Goal: Task Accomplishment & Management: Use online tool/utility

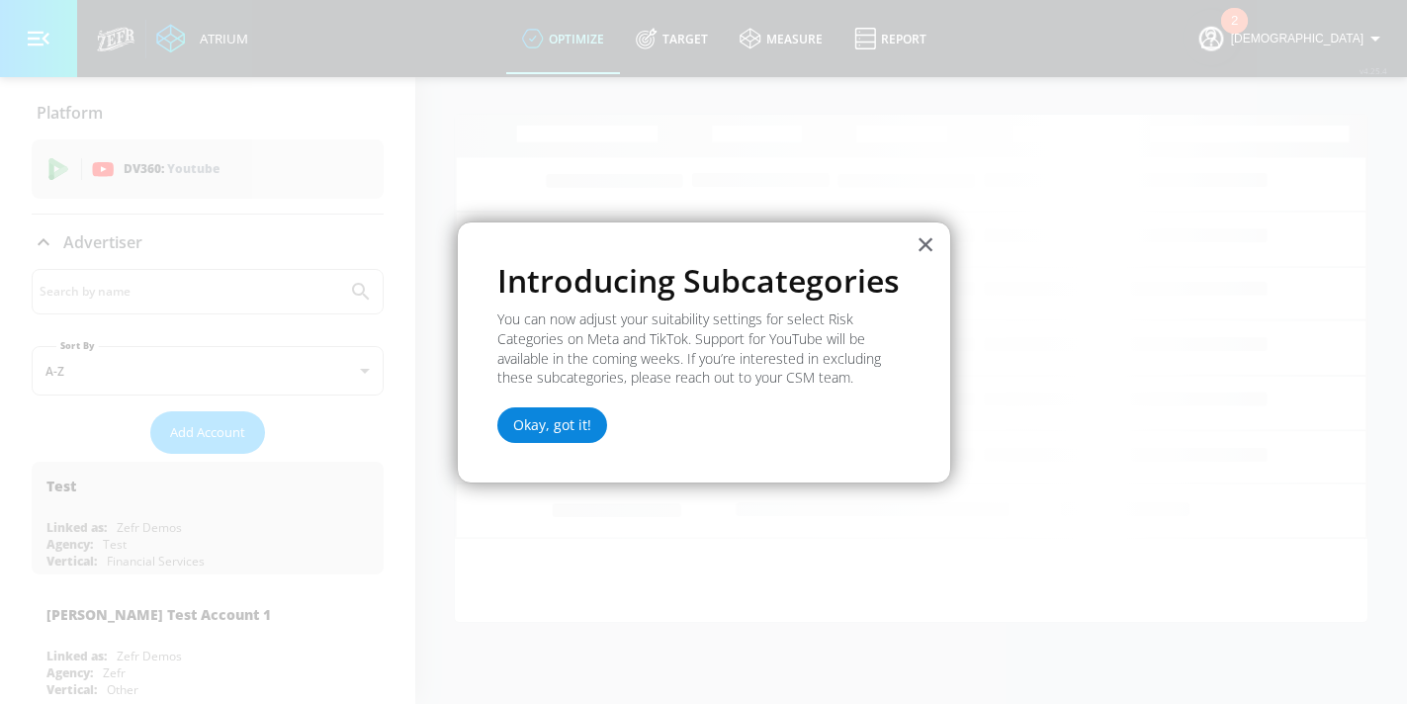
click at [526, 425] on button "Okay, got it!" at bounding box center [553, 426] width 110 height 36
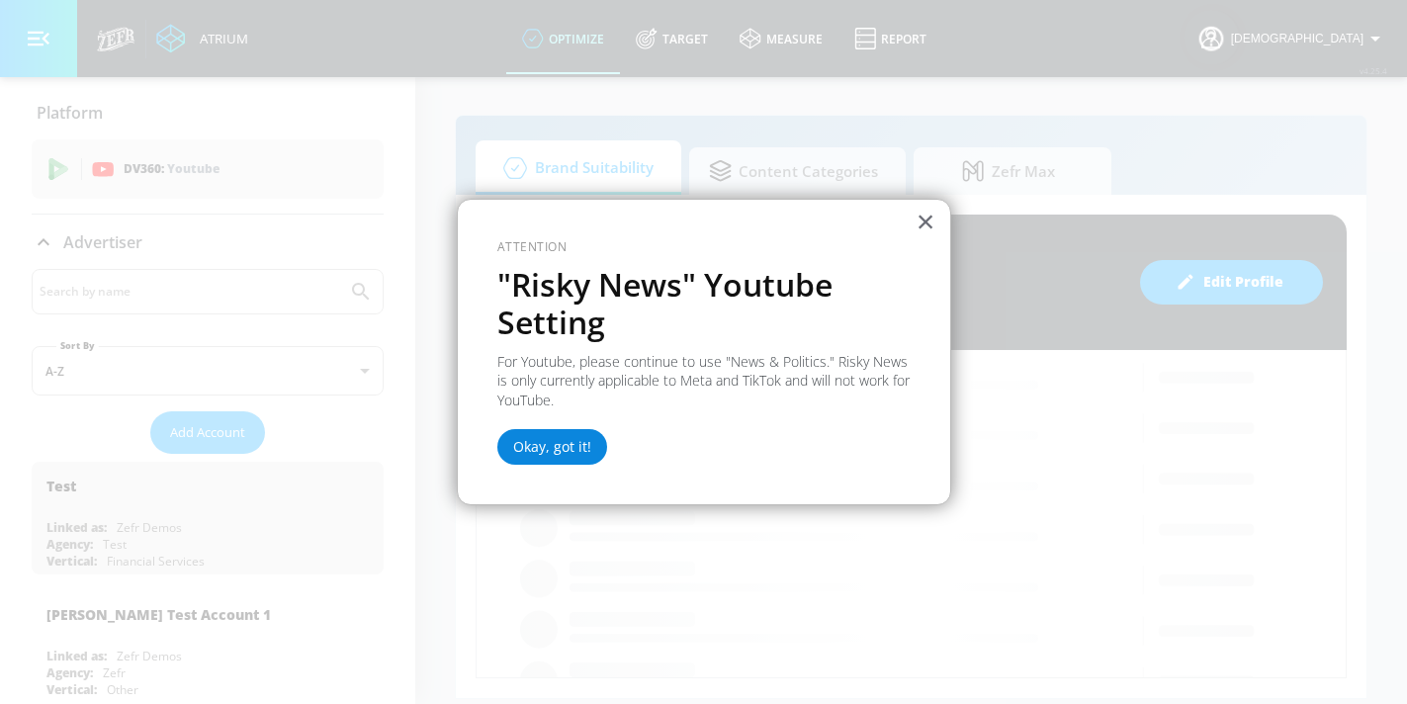
click at [553, 445] on button "Okay, got it!" at bounding box center [553, 447] width 110 height 36
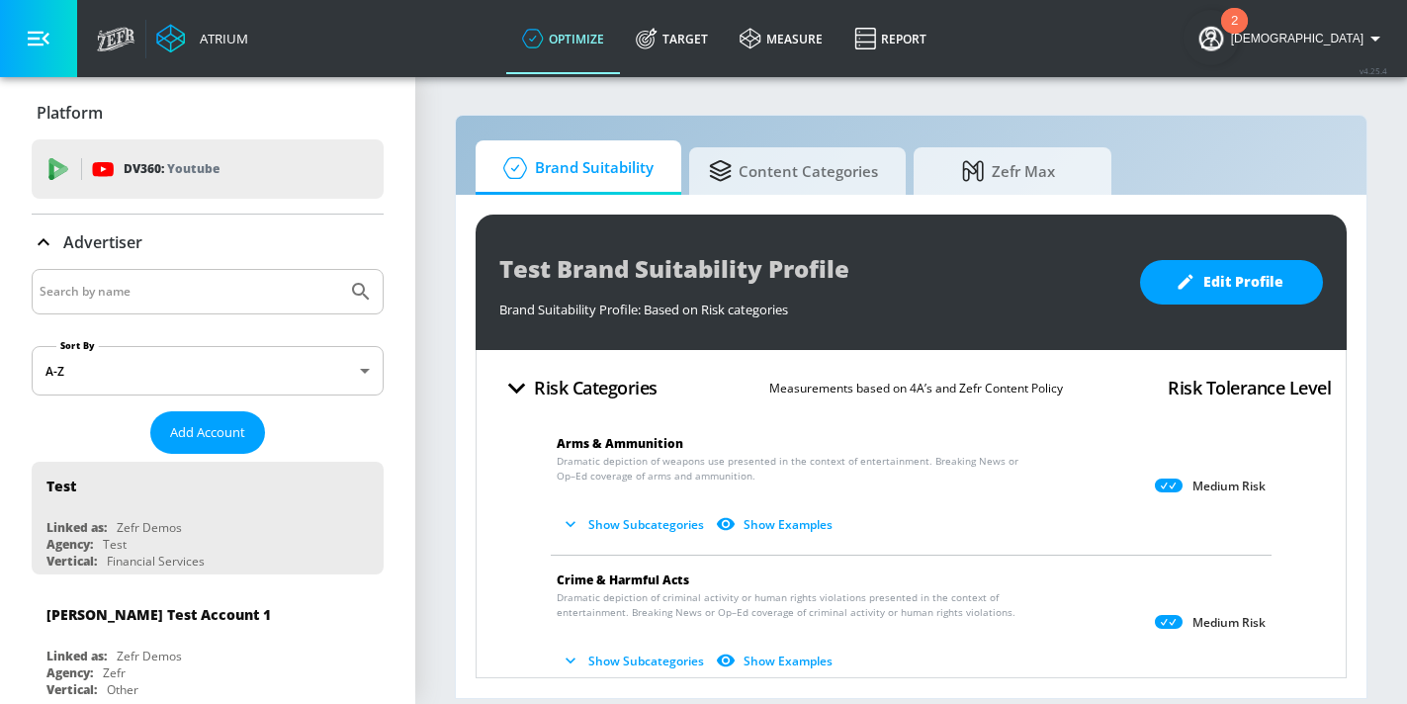
click at [136, 294] on input "Search by name" at bounding box center [190, 292] width 300 height 26
type input "z"
type input "abbvie"
click at [339, 270] on button "Submit Search" at bounding box center [361, 292] width 44 height 44
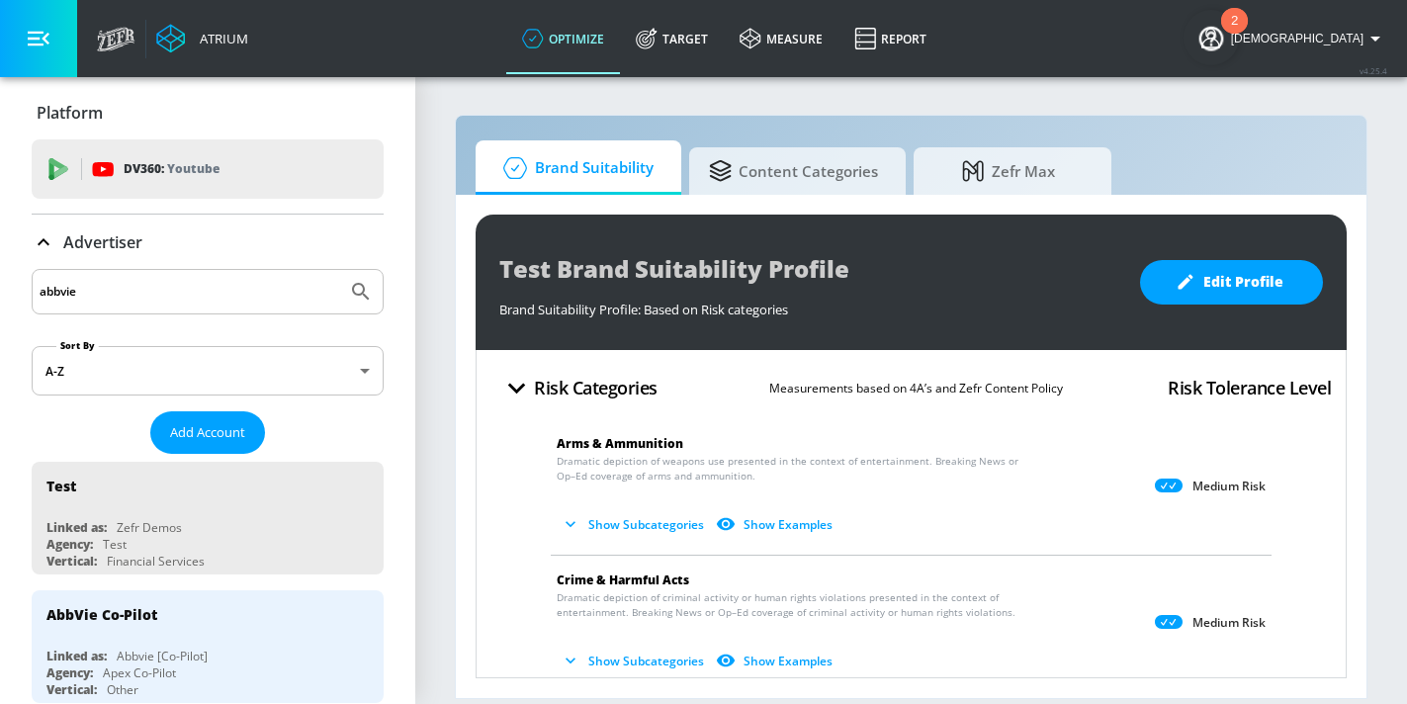
click at [162, 371] on body "Atrium optimize Target measure Report optimize Target measure Report v 4.25.4 I…" at bounding box center [703, 352] width 1407 height 704
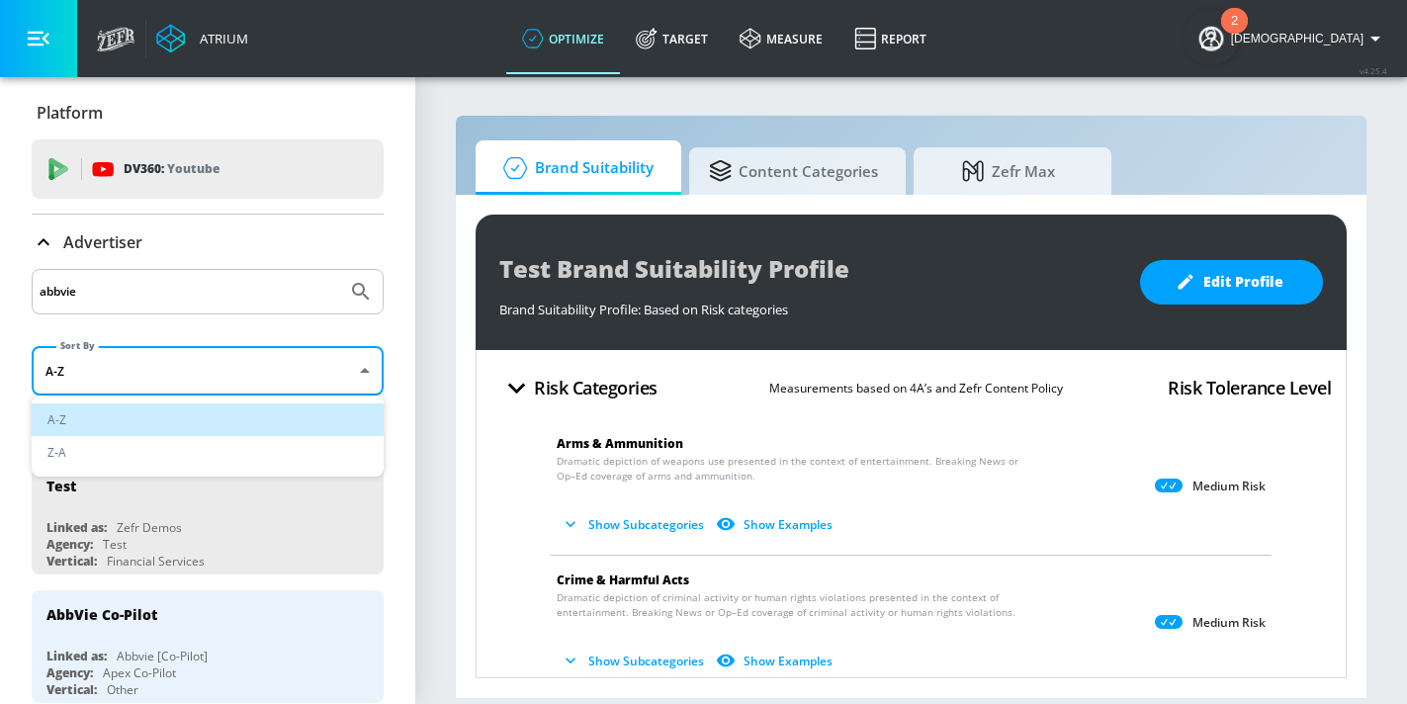
click at [156, 452] on li "Z-A" at bounding box center [208, 452] width 352 height 33
type input "desc"
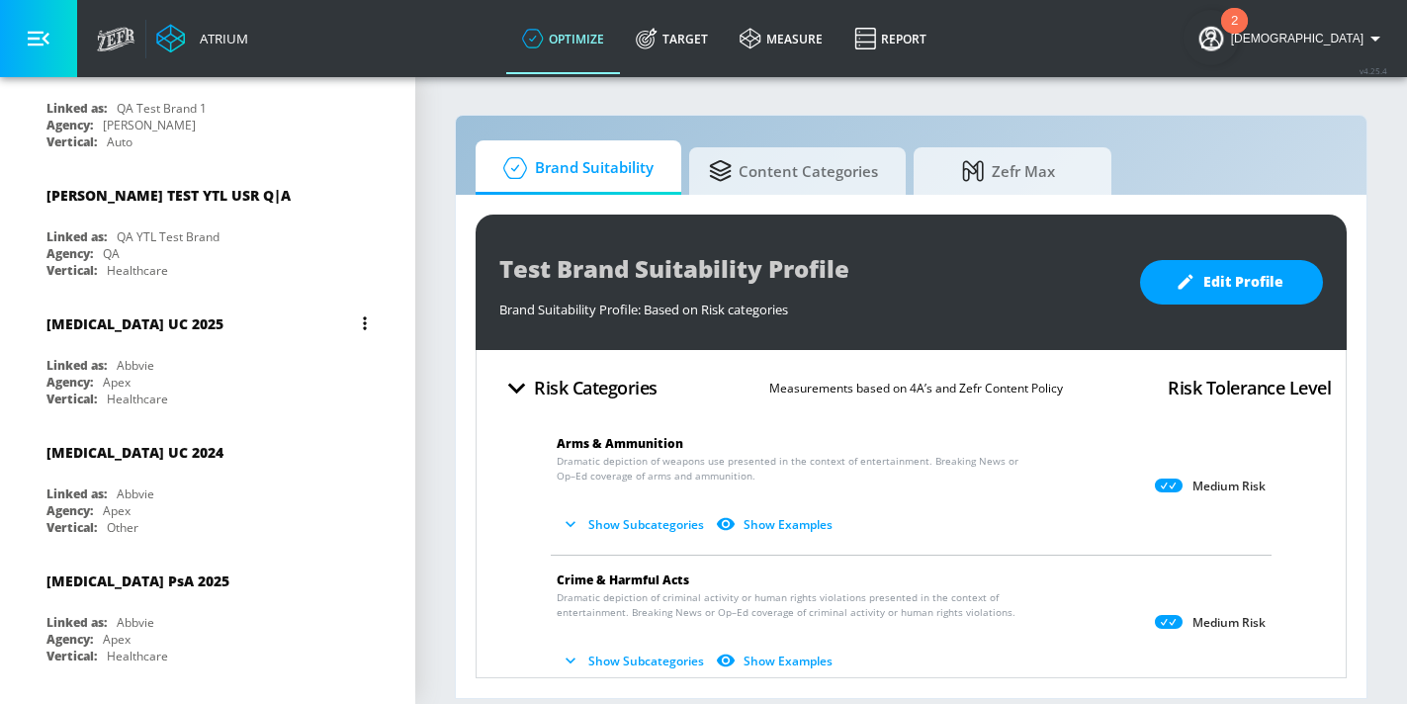
scroll to position [5406, 0]
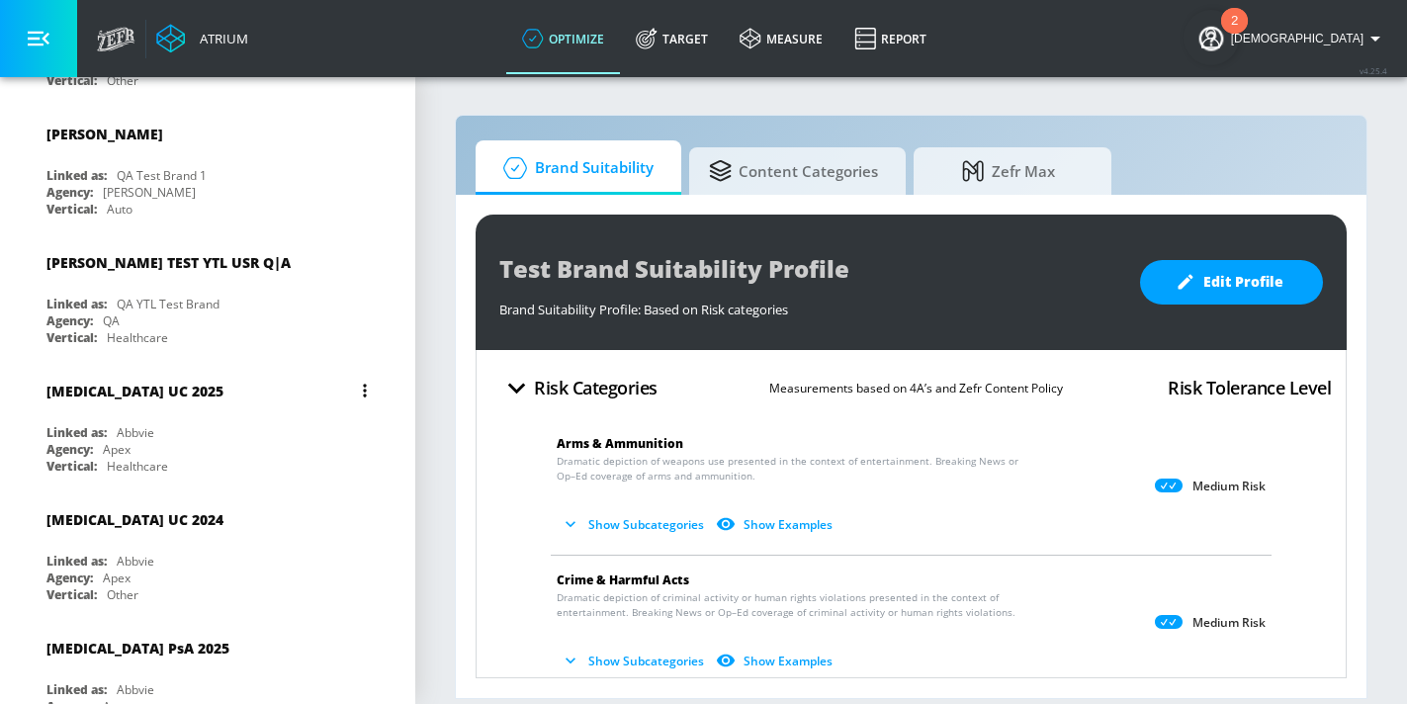
click at [160, 367] on div "[MEDICAL_DATA] UC 2025" at bounding box center [212, 390] width 332 height 47
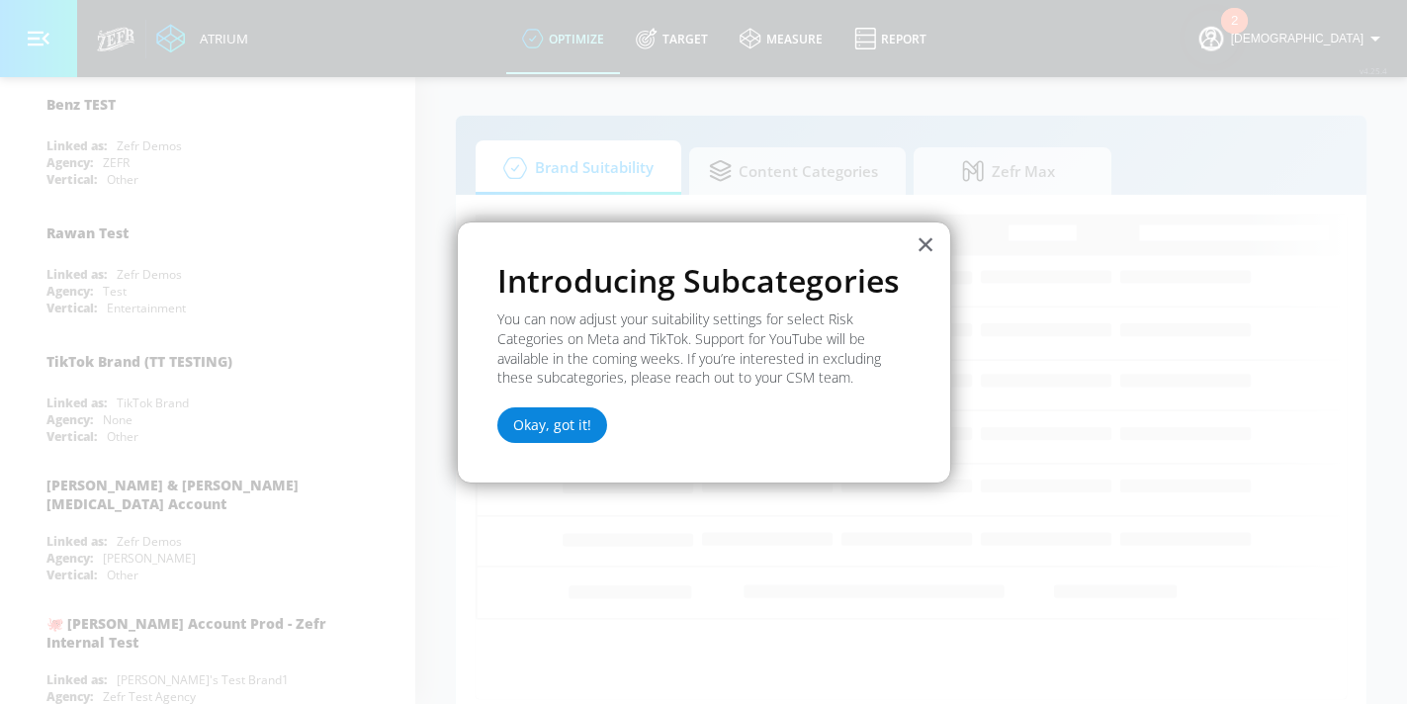
click at [583, 428] on button "Okay, got it!" at bounding box center [553, 426] width 110 height 36
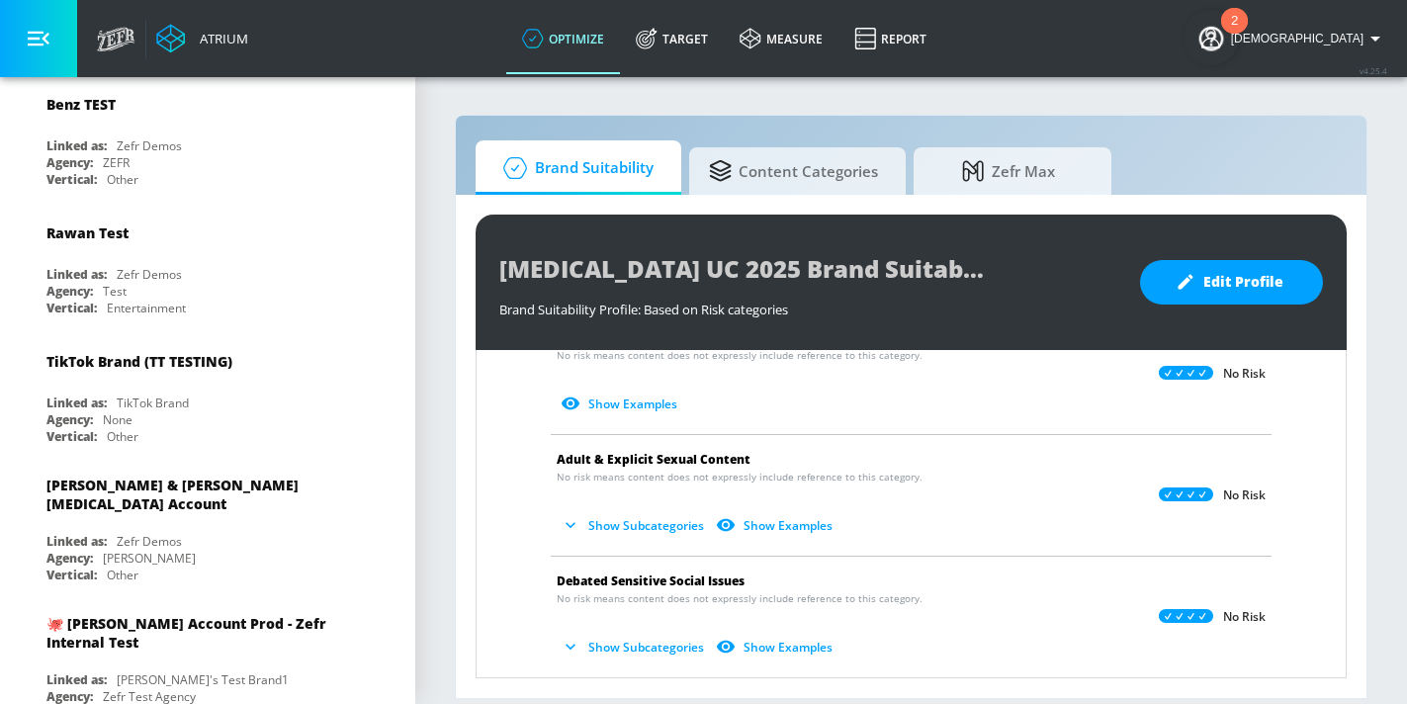
scroll to position [980, 0]
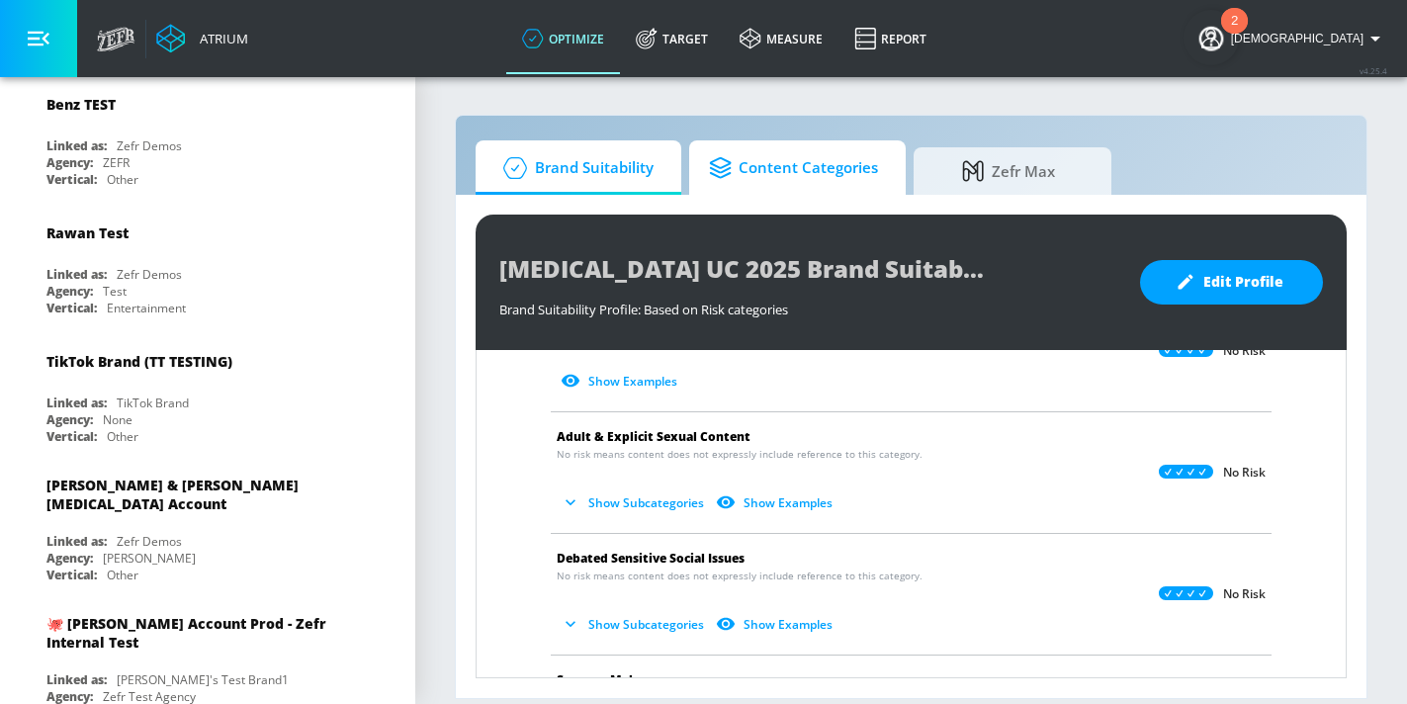
click at [791, 192] on link "Content Categories" at bounding box center [797, 167] width 217 height 54
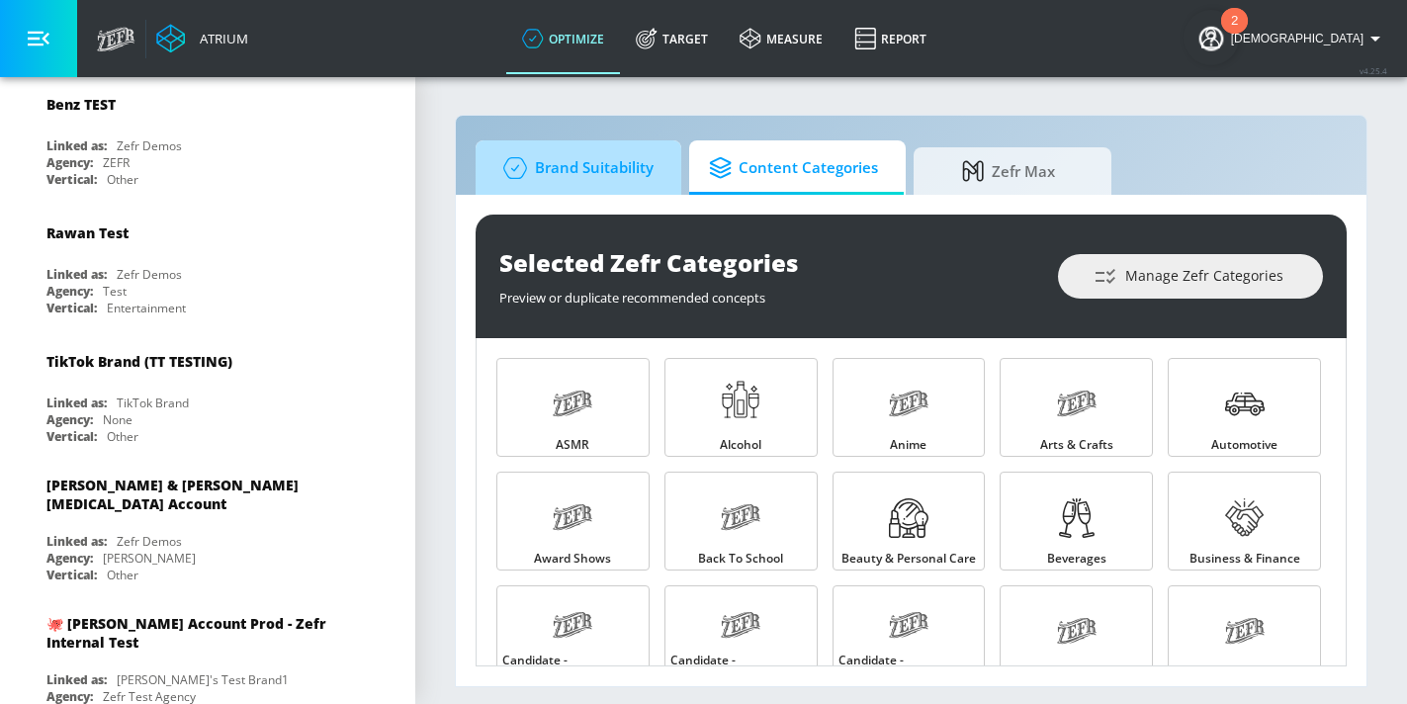
click at [606, 183] on span "Brand Suitability" at bounding box center [575, 167] width 158 height 47
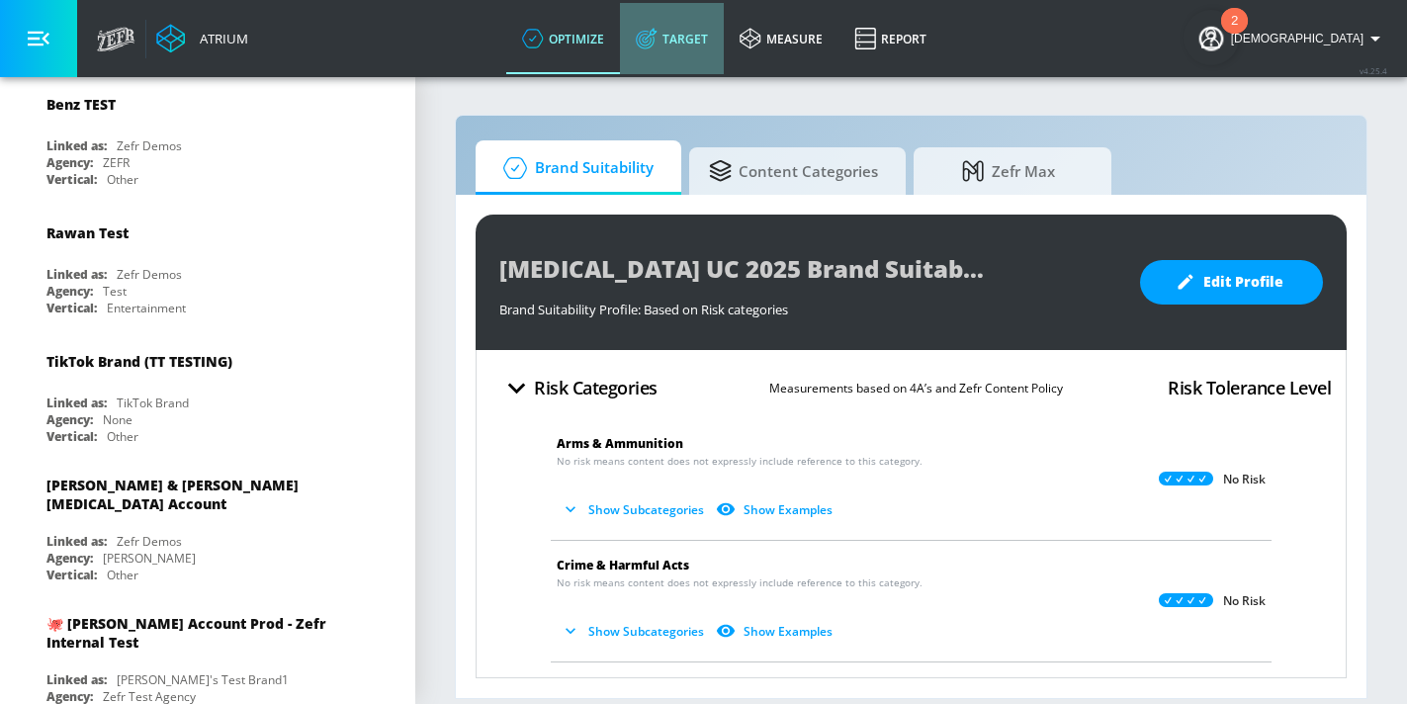
click at [708, 43] on link "Target" at bounding box center [672, 38] width 104 height 71
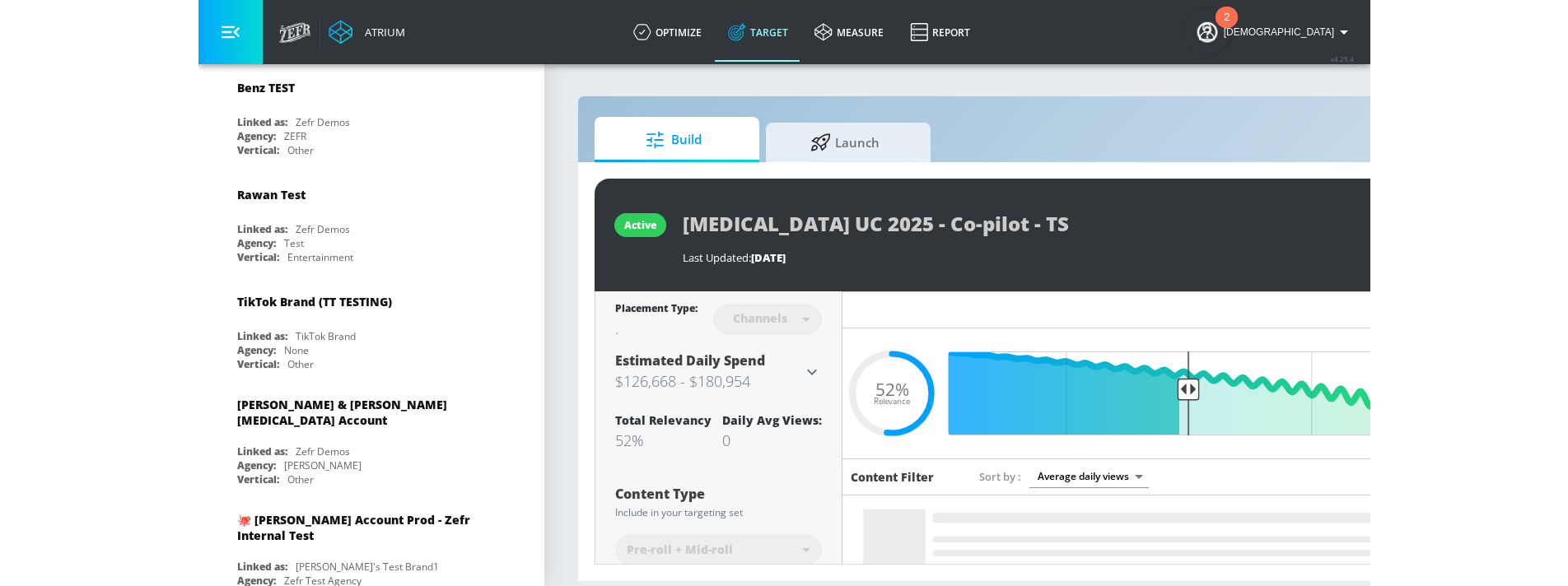
scroll to position [4500, 0]
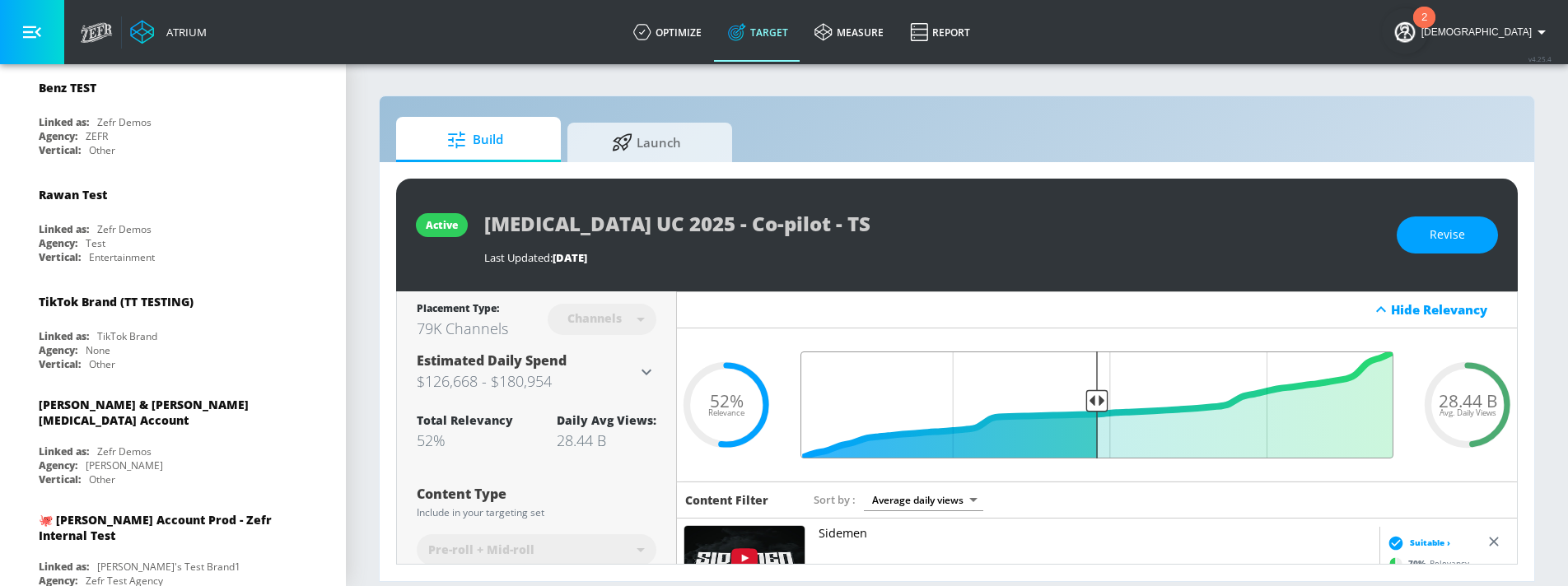
drag, startPoint x: 1104, startPoint y: 405, endPoint x: 1127, endPoint y: 400, distance: 23.5
click at [1127, 400] on input "Final Threshold" at bounding box center [1097, 405] width 610 height 107
drag, startPoint x: 1098, startPoint y: 405, endPoint x: 1126, endPoint y: 400, distance: 28.4
click at [1126, 400] on input "Final Threshold" at bounding box center [1097, 405] width 610 height 107
drag, startPoint x: 1088, startPoint y: 409, endPoint x: 1122, endPoint y: 406, distance: 34.1
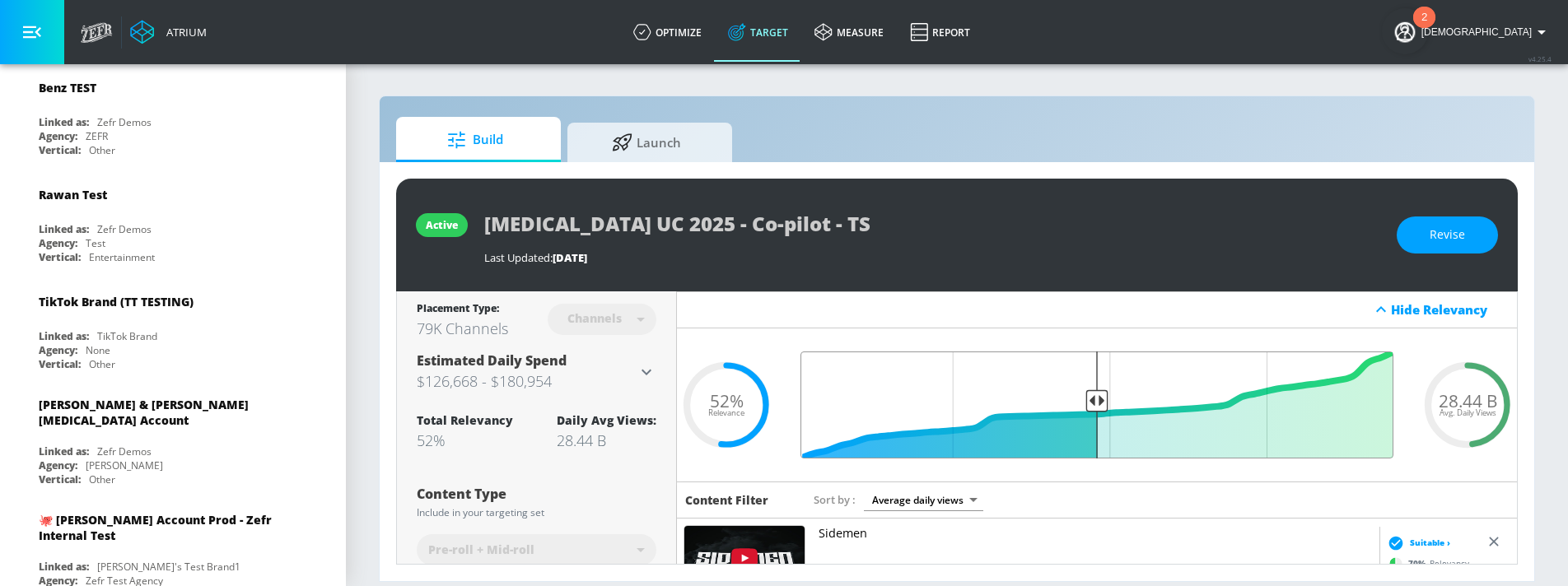
click at [1123, 406] on input "Final Threshold" at bounding box center [1097, 405] width 610 height 107
click at [1102, 406] on input "Final Threshold" at bounding box center [1097, 405] width 610 height 107
click at [1102, 399] on input "Final Threshold" at bounding box center [1097, 405] width 610 height 107
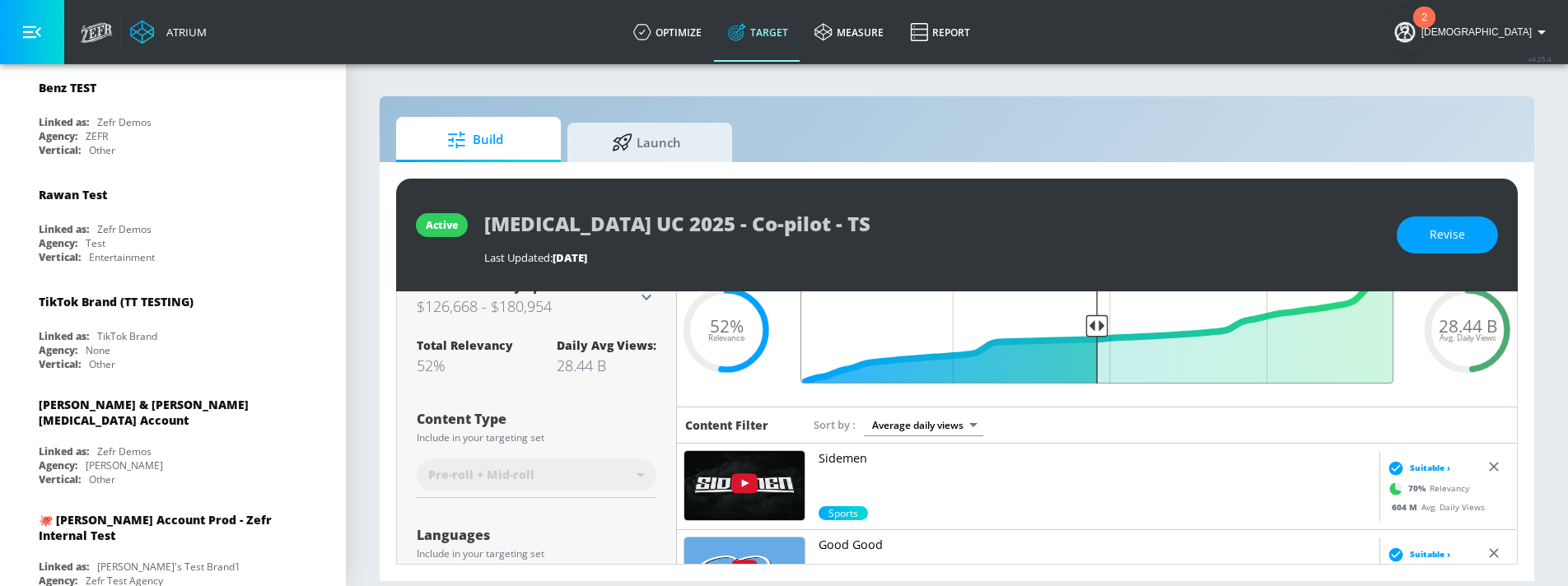
scroll to position [0, 0]
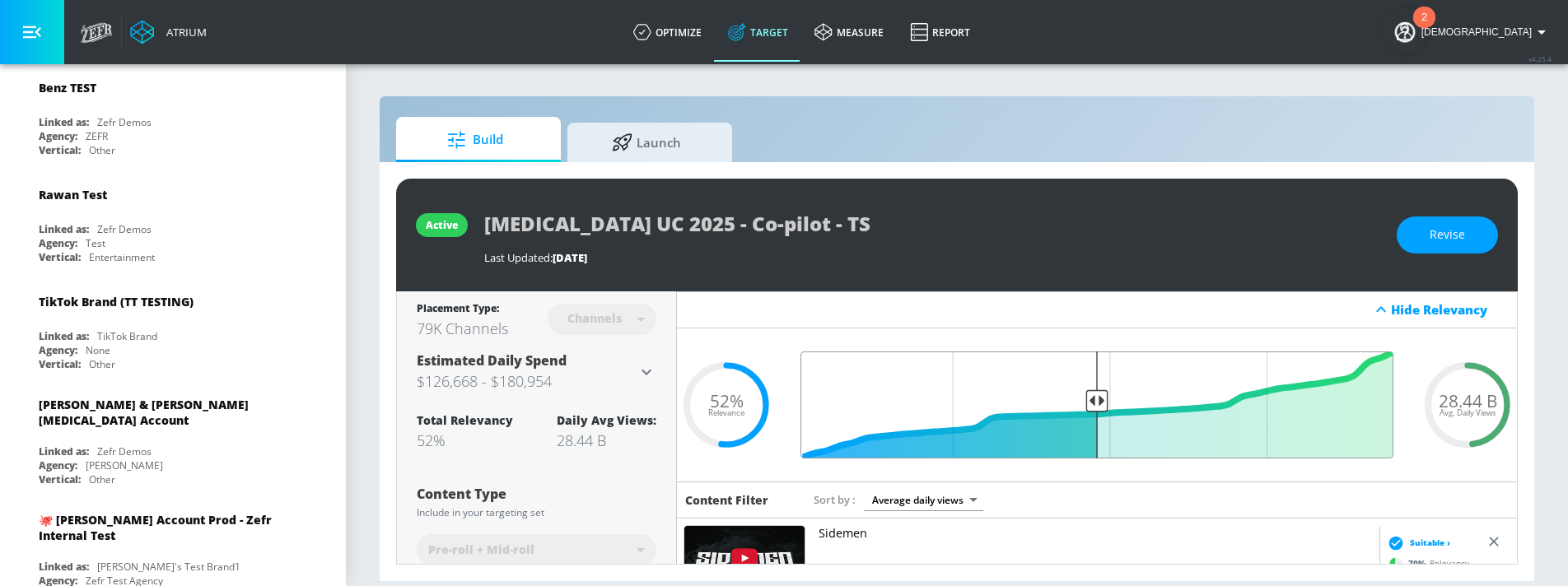
drag, startPoint x: 1097, startPoint y: 396, endPoint x: 1071, endPoint y: 396, distance: 26.0
click at [1071, 396] on input "Final Threshold" at bounding box center [1097, 405] width 610 height 107
drag, startPoint x: 1100, startPoint y: 397, endPoint x: 1204, endPoint y: 397, distance: 104.0
click at [1171, 397] on input "Final Threshold" at bounding box center [1097, 405] width 610 height 107
drag, startPoint x: 1097, startPoint y: 406, endPoint x: 1219, endPoint y: 397, distance: 122.3
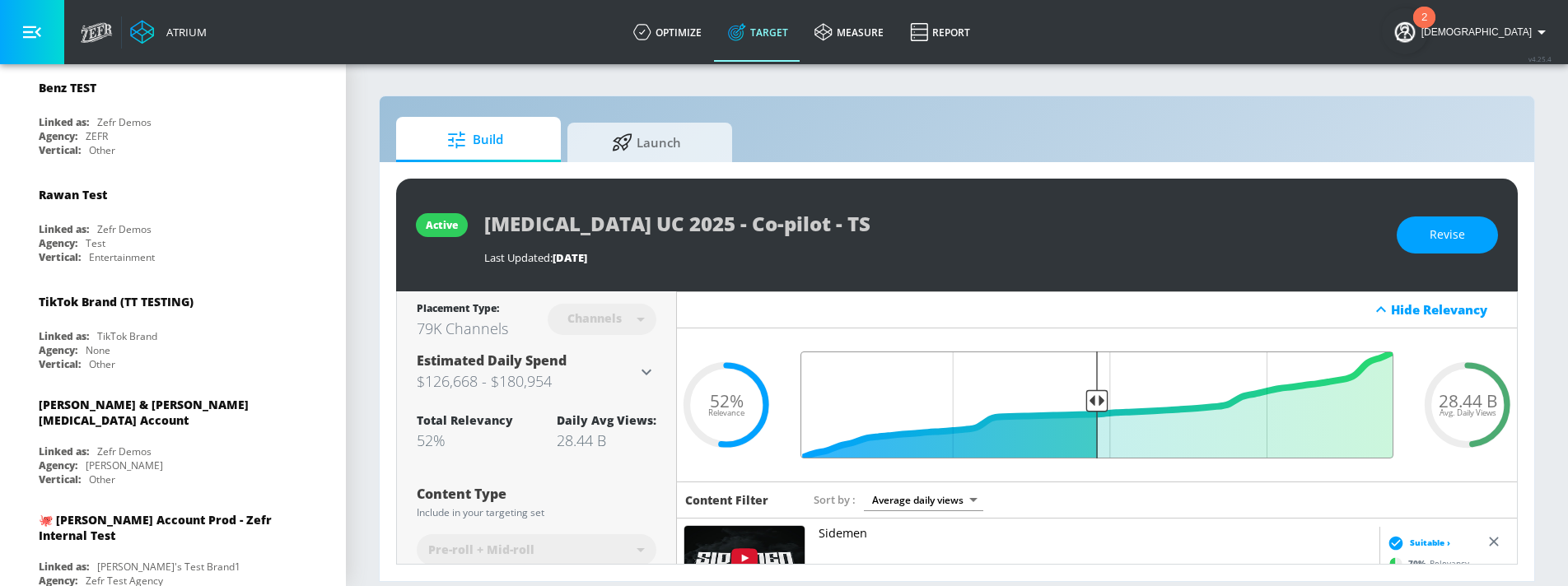
click at [1171, 397] on input "Final Threshold" at bounding box center [1097, 405] width 610 height 107
click at [1171, 242] on span "Revise" at bounding box center [1447, 235] width 36 height 21
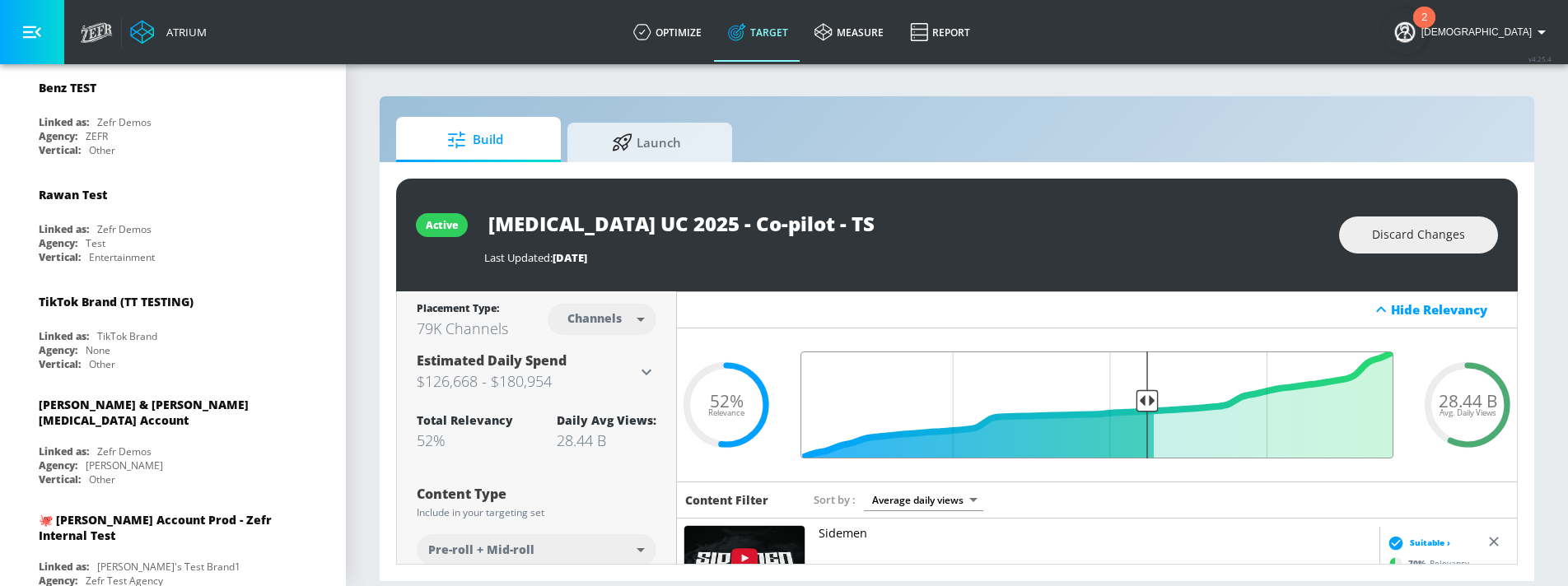
drag, startPoint x: 1094, startPoint y: 407, endPoint x: 1148, endPoint y: 397, distance: 54.9
click at [1150, 397] on input "Final Threshold" at bounding box center [1097, 405] width 610 height 107
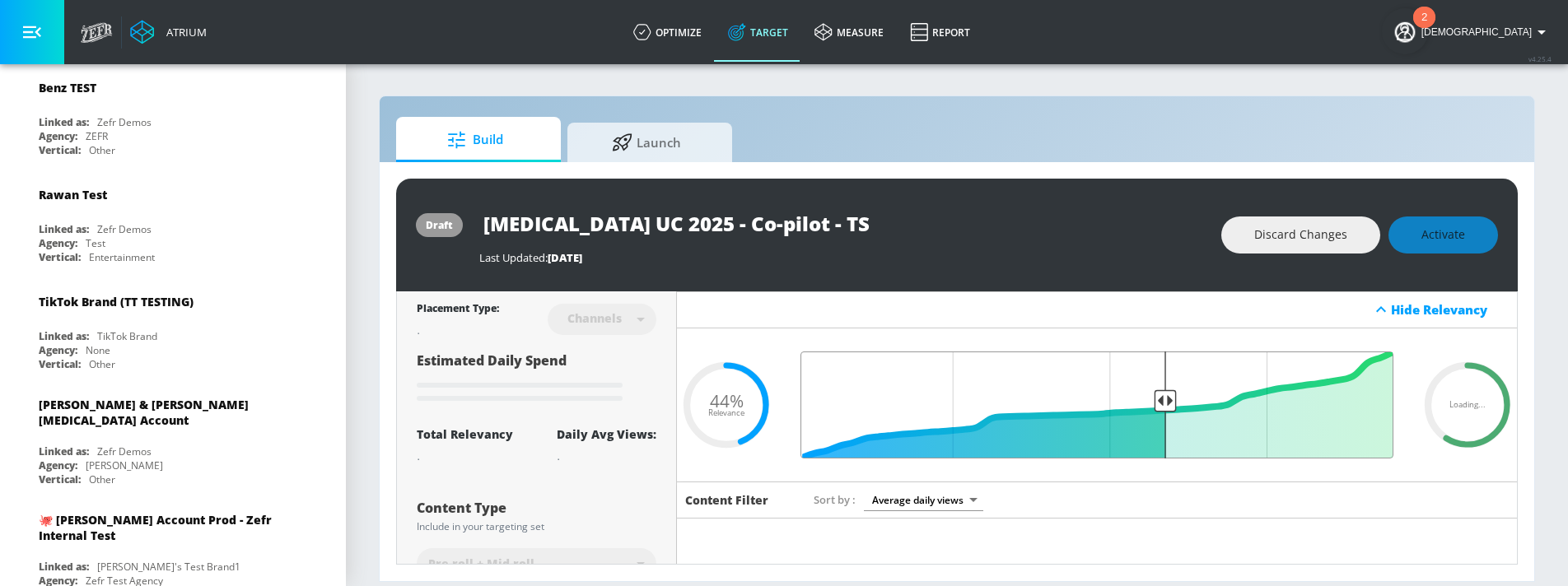
drag, startPoint x: 1150, startPoint y: 405, endPoint x: 1167, endPoint y: 405, distance: 17.0
click at [1167, 405] on input "Final Threshold" at bounding box center [1097, 405] width 610 height 107
drag, startPoint x: 1164, startPoint y: 407, endPoint x: 1172, endPoint y: 408, distance: 8.1
click at [1171, 407] on input "Final Threshold" at bounding box center [1097, 405] width 610 height 107
type input "0.44"
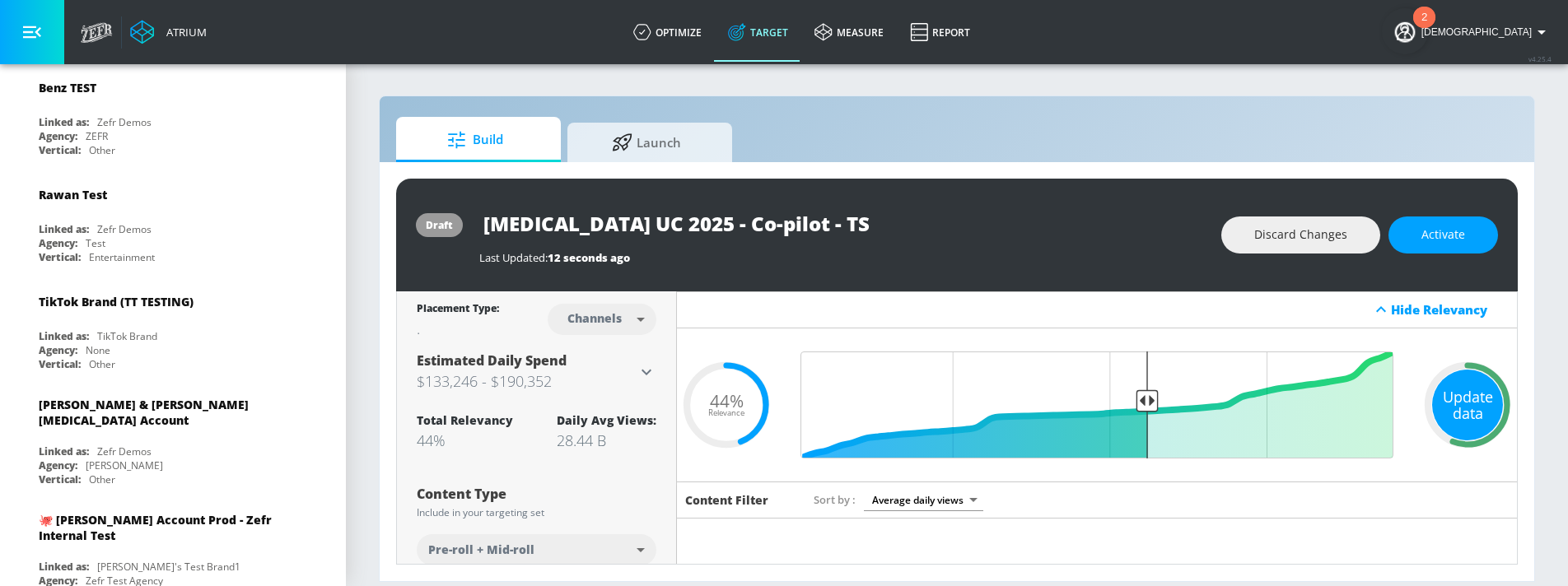
click at [1171, 411] on div "Update data" at bounding box center [1467, 405] width 71 height 71
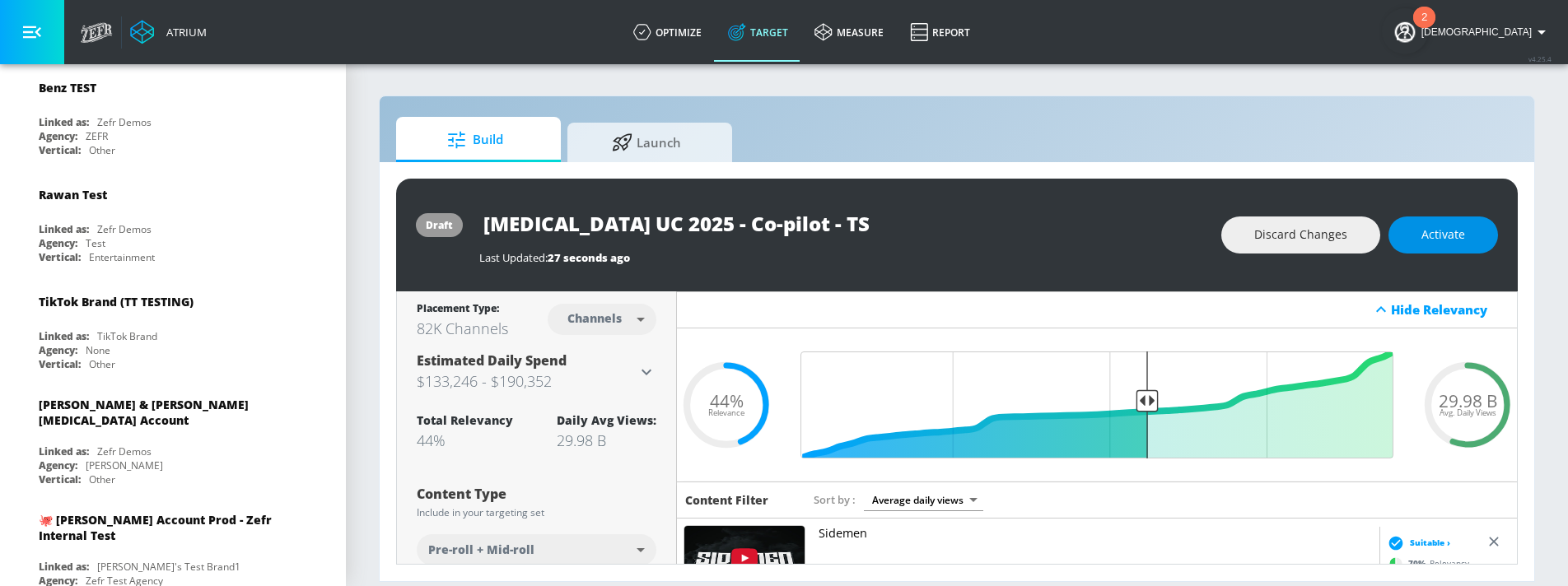
click at [1171, 229] on button "Activate" at bounding box center [1444, 235] width 110 height 37
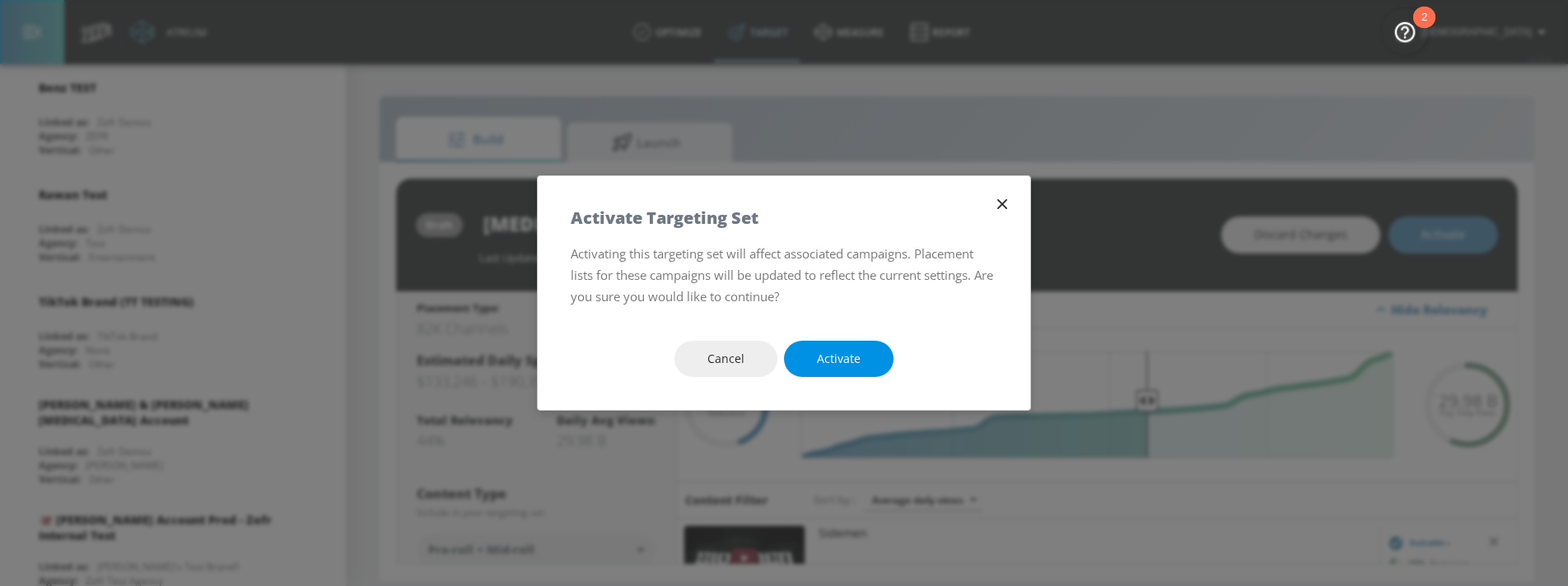
click at [854, 366] on span "Activate" at bounding box center [839, 359] width 43 height 21
